Goal: Task Accomplishment & Management: Use online tool/utility

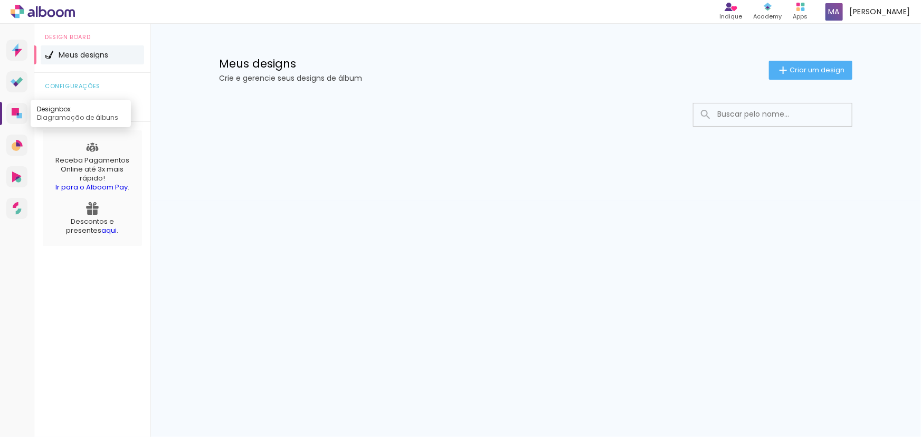
click at [20, 110] on icon at bounding box center [17, 113] width 11 height 11
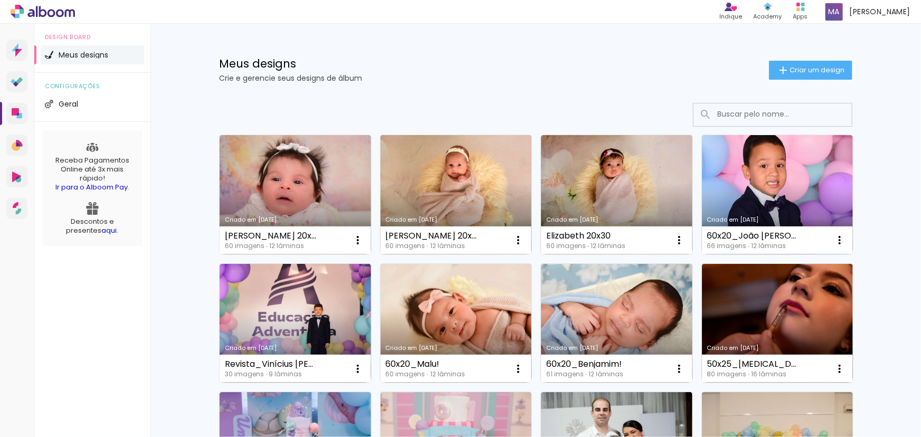
click at [429, 168] on link "Criado em [DATE]" at bounding box center [455, 194] width 151 height 119
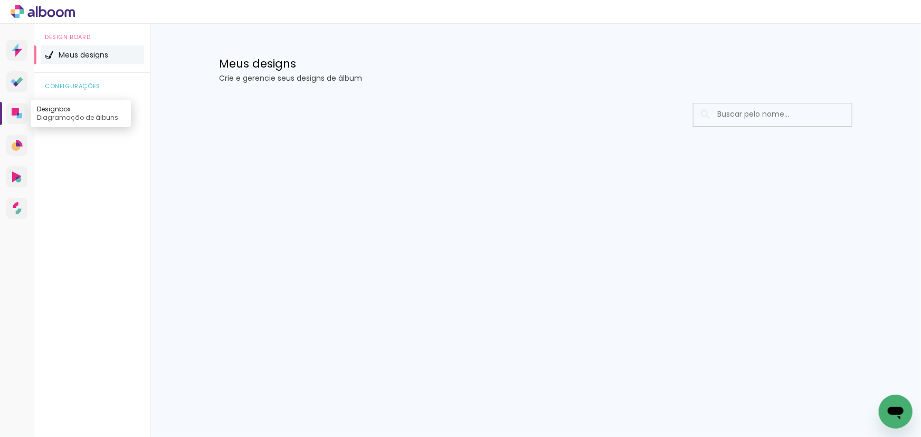
click at [20, 119] on link "Designbox Diagramação de álbuns" at bounding box center [16, 113] width 21 height 21
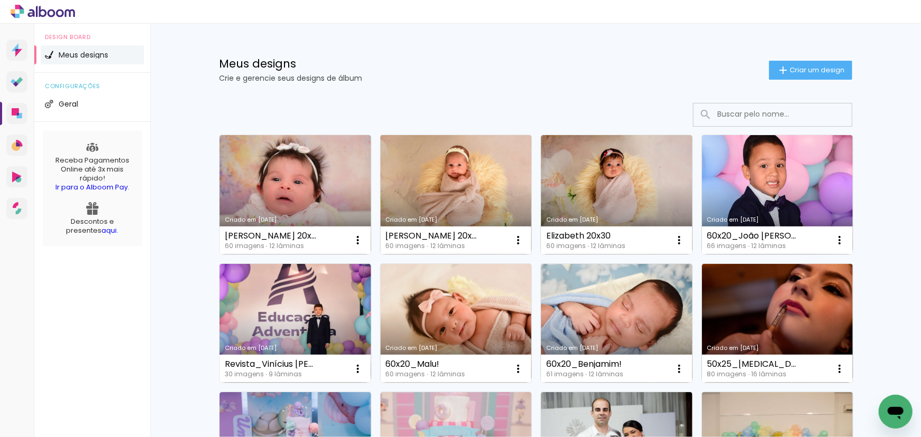
click at [462, 179] on link "Criado em [DATE]" at bounding box center [455, 194] width 151 height 119
click at [467, 186] on link "Criado em [DATE]" at bounding box center [455, 194] width 151 height 119
